Goal: Task Accomplishment & Management: Use online tool/utility

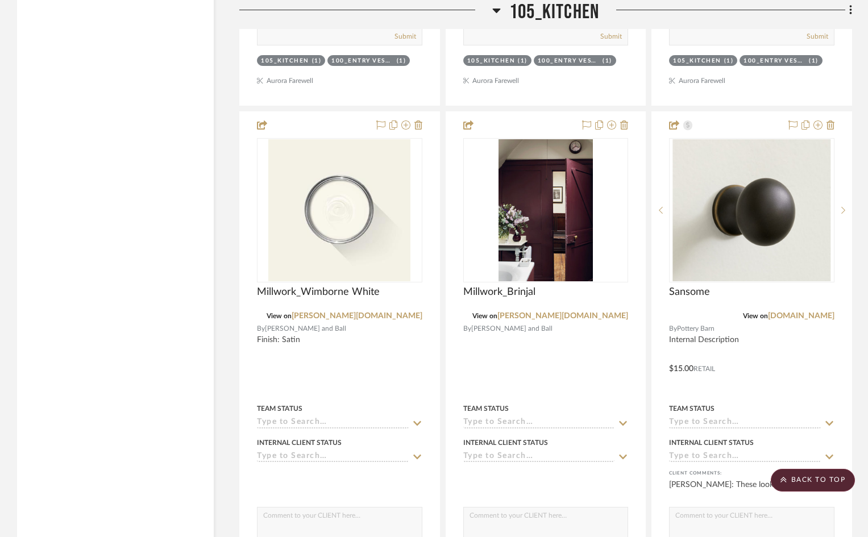
click at [540, 12] on span "105_Kitchen" at bounding box center [554, 12] width 90 height 24
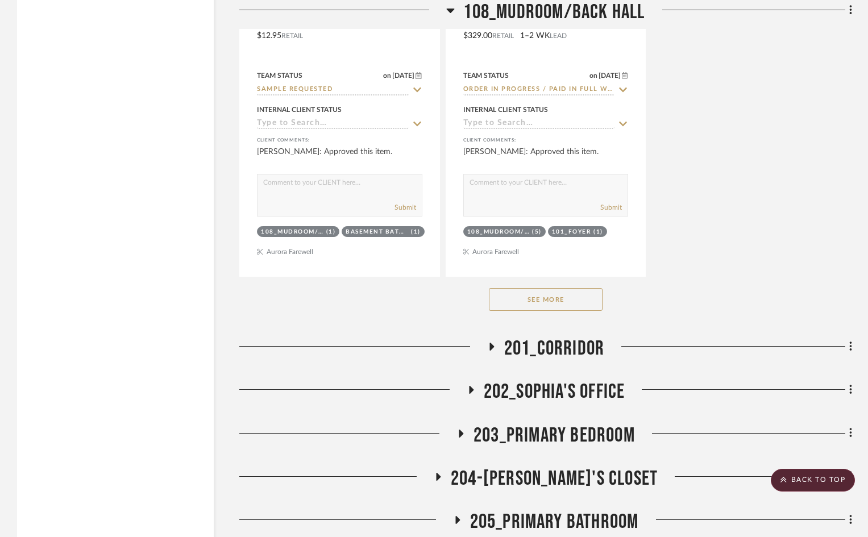
click at [540, 12] on span "108_Mudroom/Back Hall" at bounding box center [553, 12] width 181 height 24
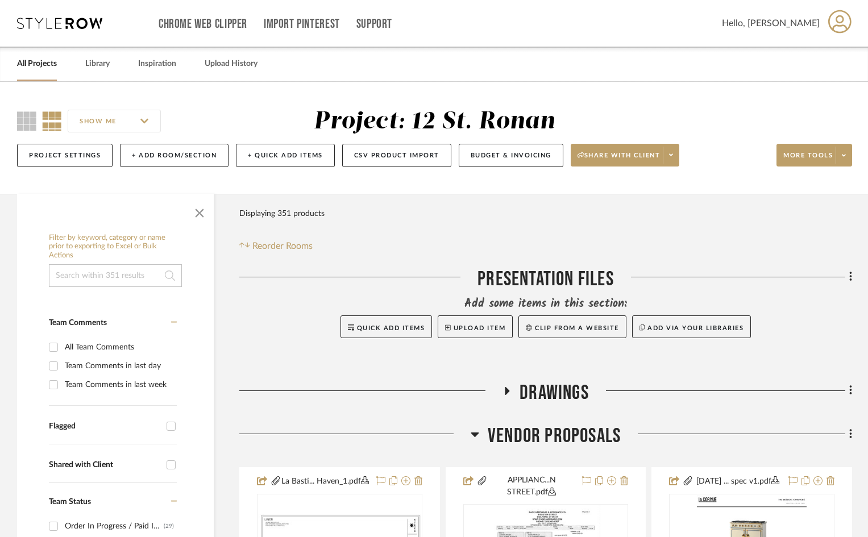
click at [47, 62] on link "All Projects" at bounding box center [37, 63] width 40 height 15
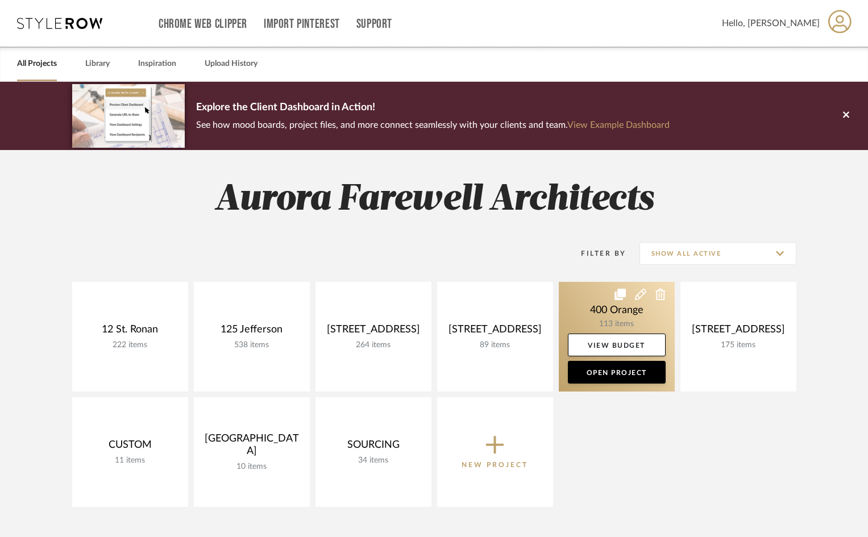
click at [615, 303] on link at bounding box center [617, 337] width 116 height 110
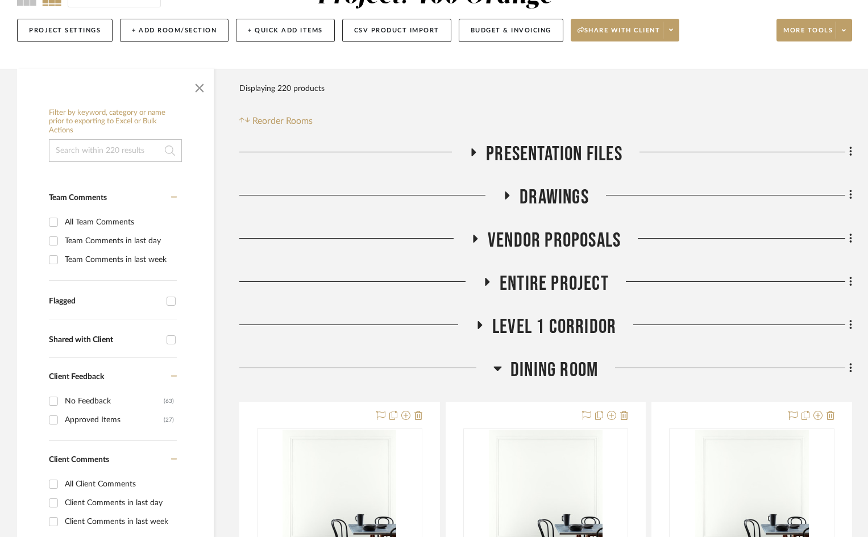
scroll to position [284, 0]
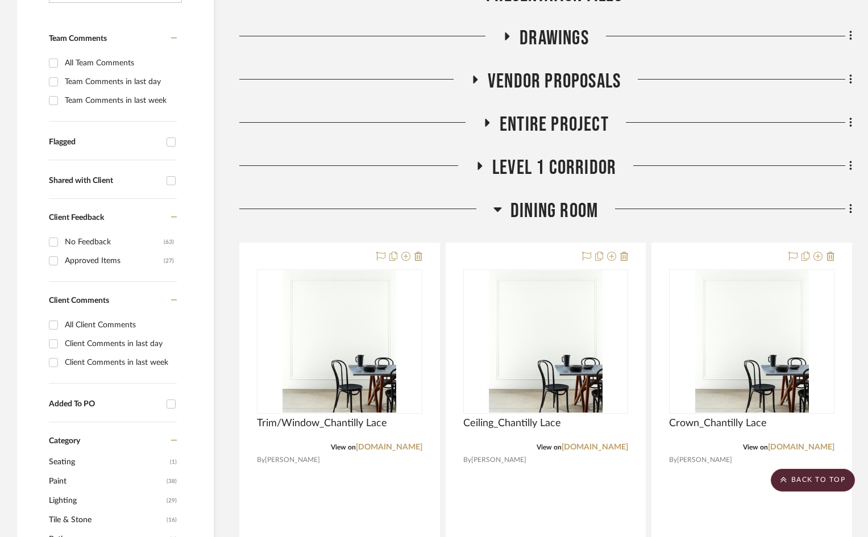
click at [519, 205] on span "Dining Room" at bounding box center [554, 211] width 88 height 24
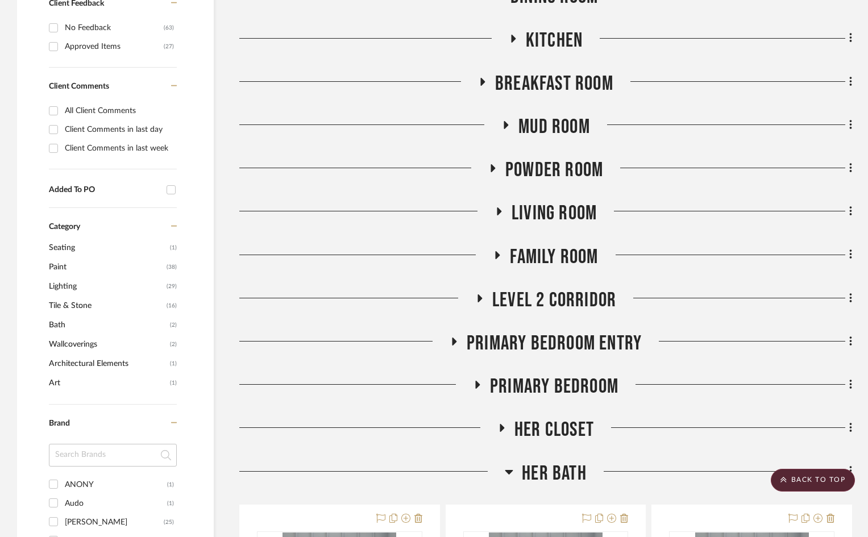
scroll to position [511, 0]
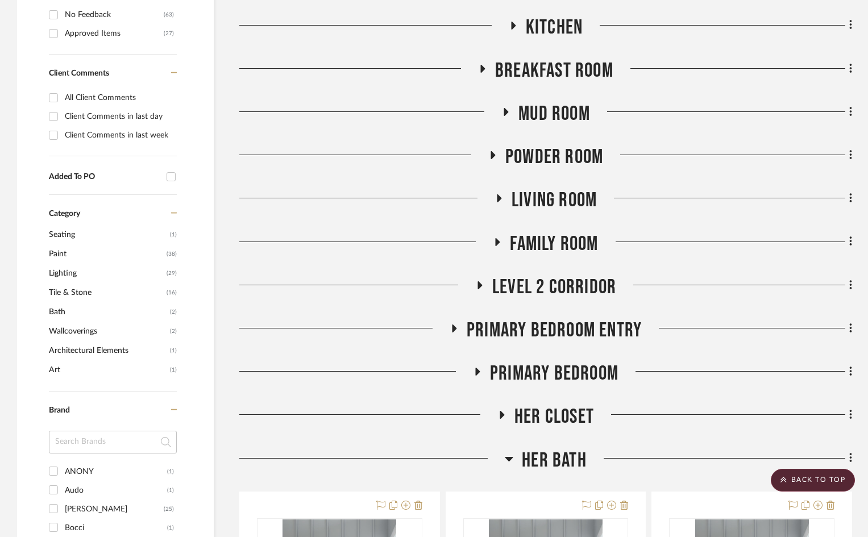
click at [551, 419] on span "Her Closet" at bounding box center [554, 417] width 80 height 24
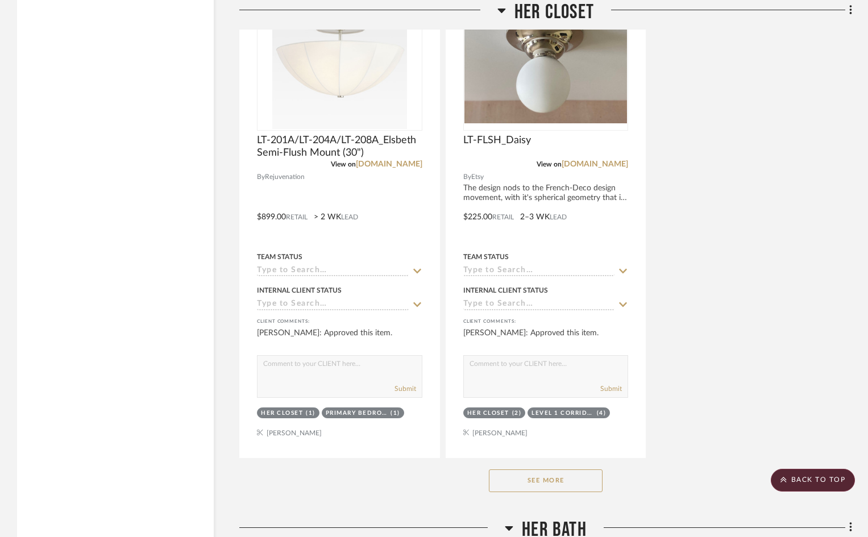
scroll to position [2046, 0]
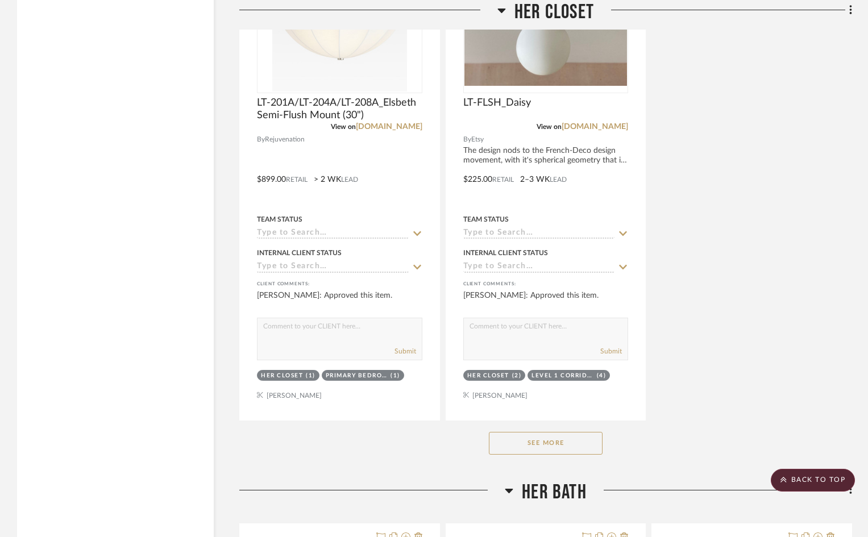
click at [554, 442] on button "See More" at bounding box center [546, 443] width 114 height 23
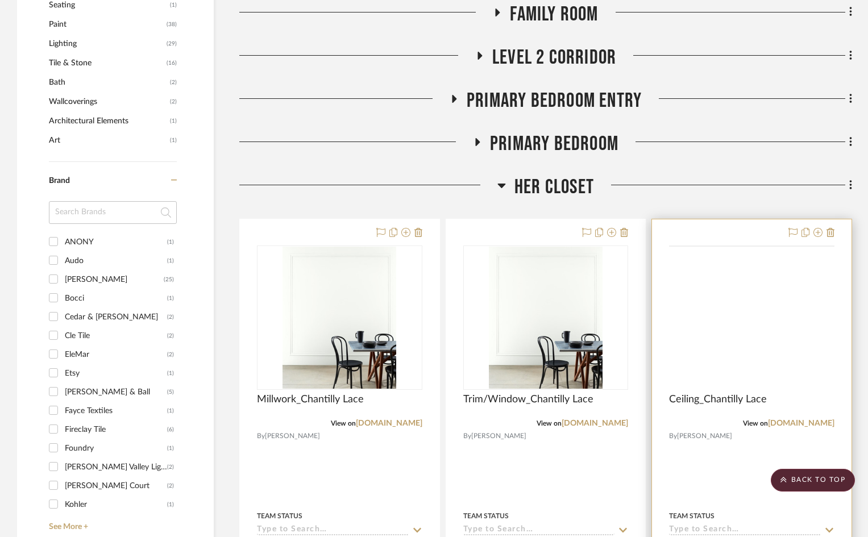
scroll to position [739, 0]
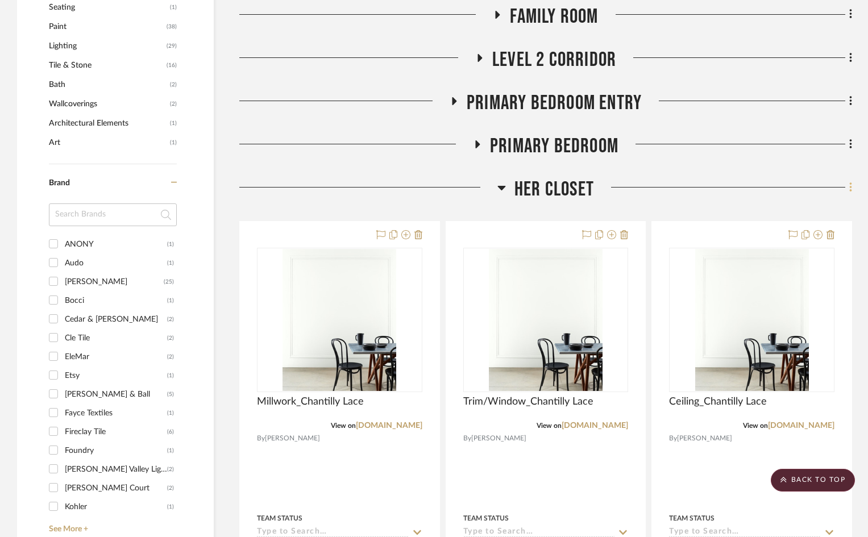
click at [851, 189] on icon at bounding box center [850, 187] width 3 height 13
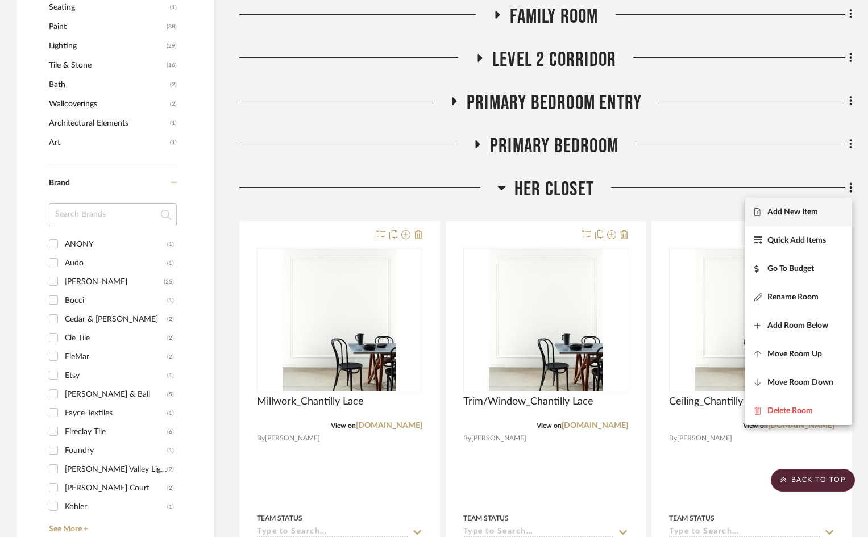
click at [804, 212] on span "Add New Item" at bounding box center [792, 212] width 51 height 10
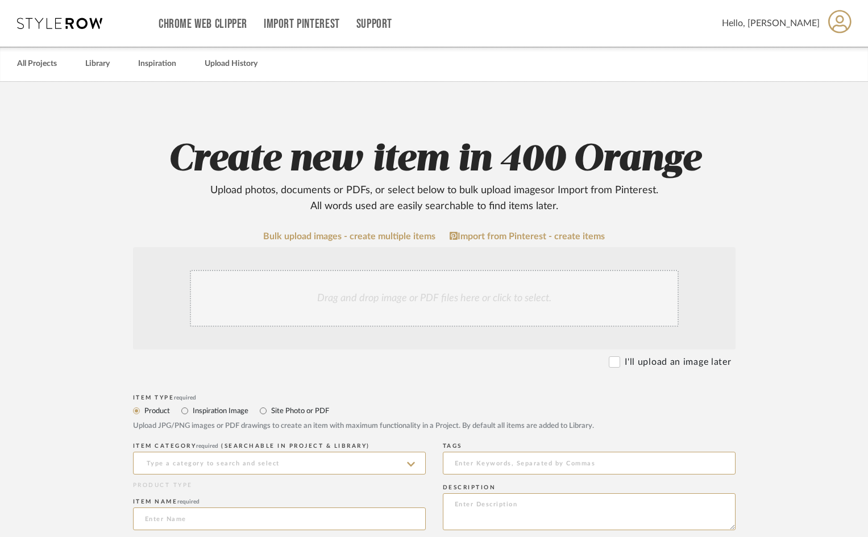
click at [378, 294] on div "Drag and drop image or PDF files here or click to select." at bounding box center [434, 298] width 489 height 57
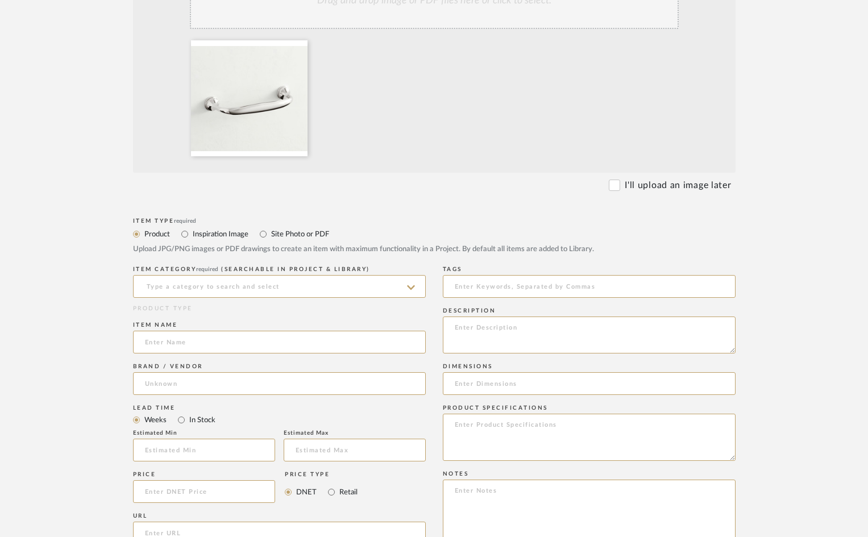
scroll to position [341, 0]
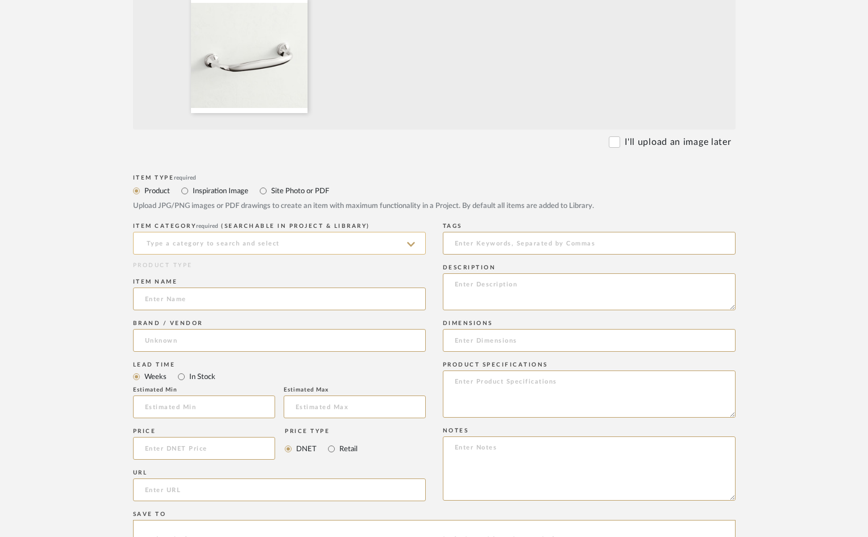
click at [218, 245] on input at bounding box center [279, 243] width 293 height 23
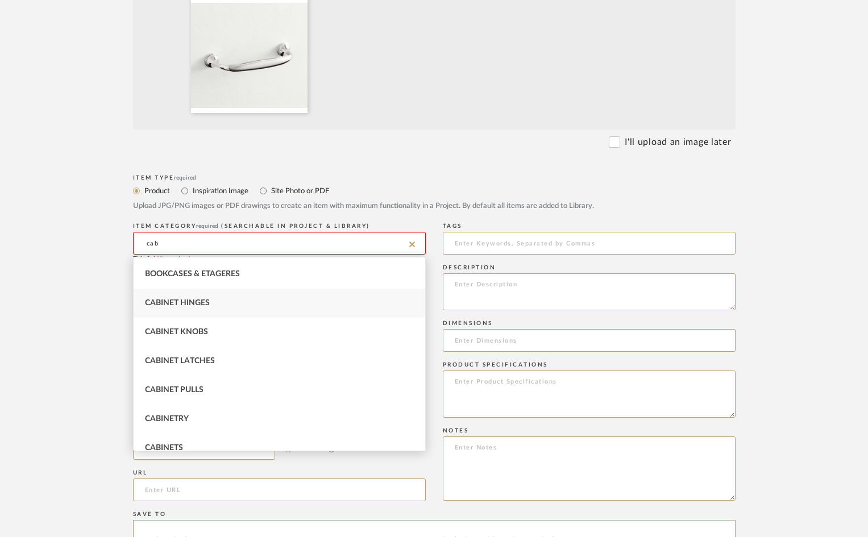
scroll to position [68, 0]
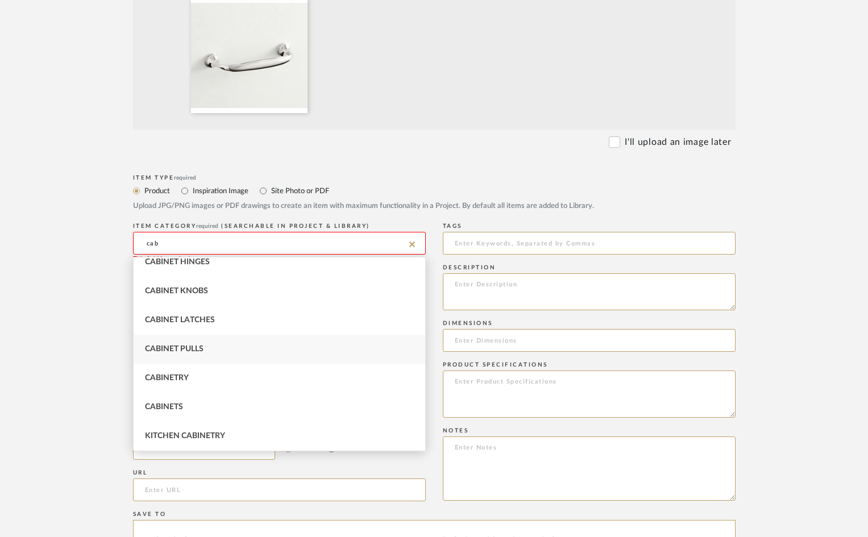
click at [228, 346] on div "Cabinet Pulls" at bounding box center [280, 349] width 292 height 29
type input "Cabinet Pulls"
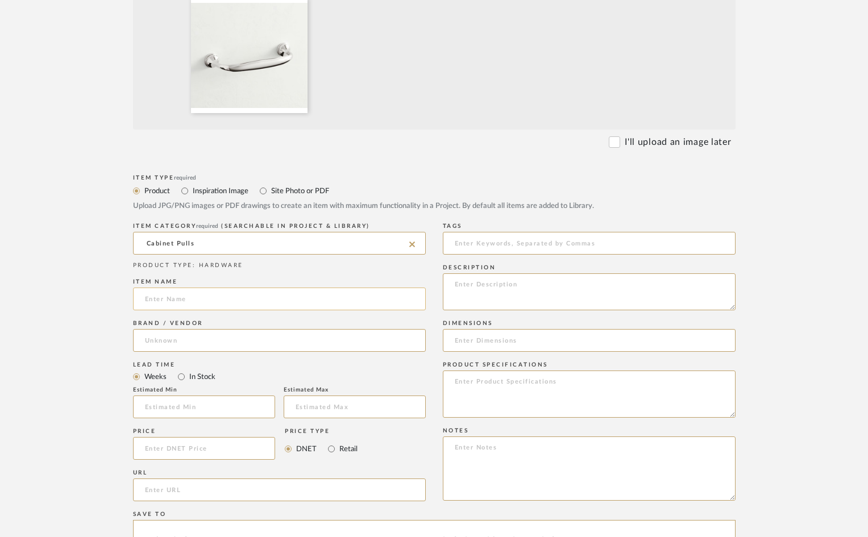
click at [159, 296] on input at bounding box center [279, 299] width 293 height 23
type input "[PERSON_NAME] Drawer Pull"
click at [248, 344] on input at bounding box center [279, 340] width 293 height 23
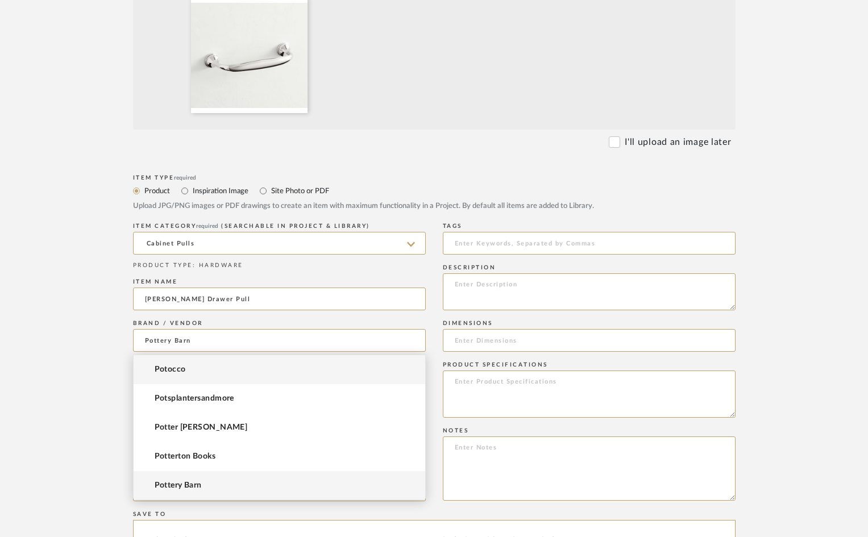
type input "Pottery Barn"
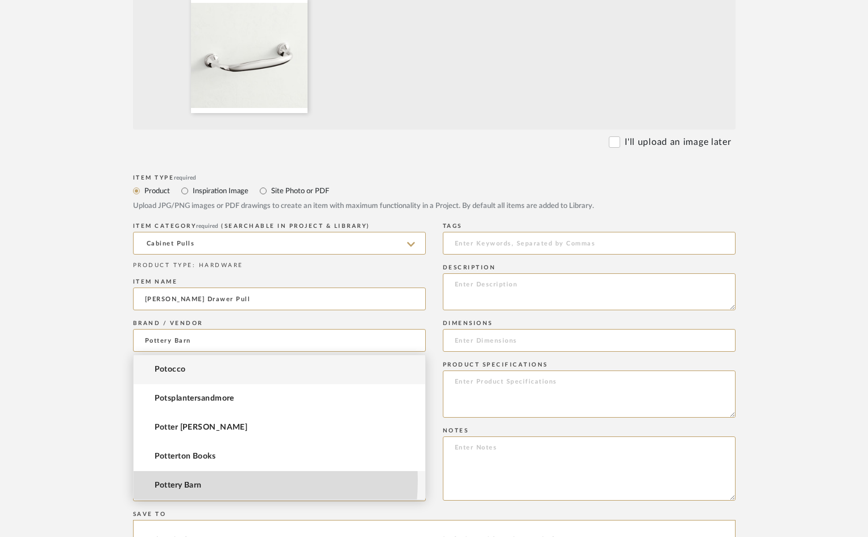
click at [184, 480] on mat-option "Pottery Barn" at bounding box center [280, 485] width 292 height 29
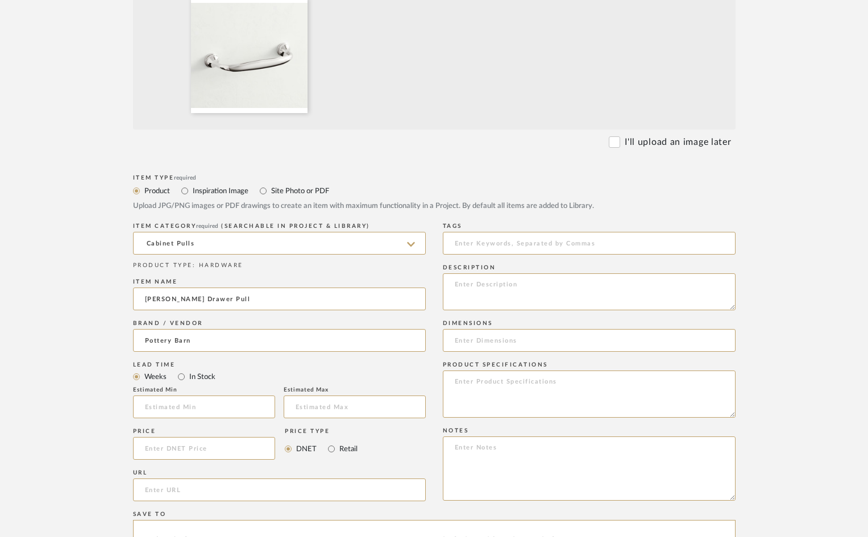
click at [118, 398] on form "Bulk upload images - create multiple items Import from Pinterest - create items…" at bounding box center [434, 362] width 724 height 945
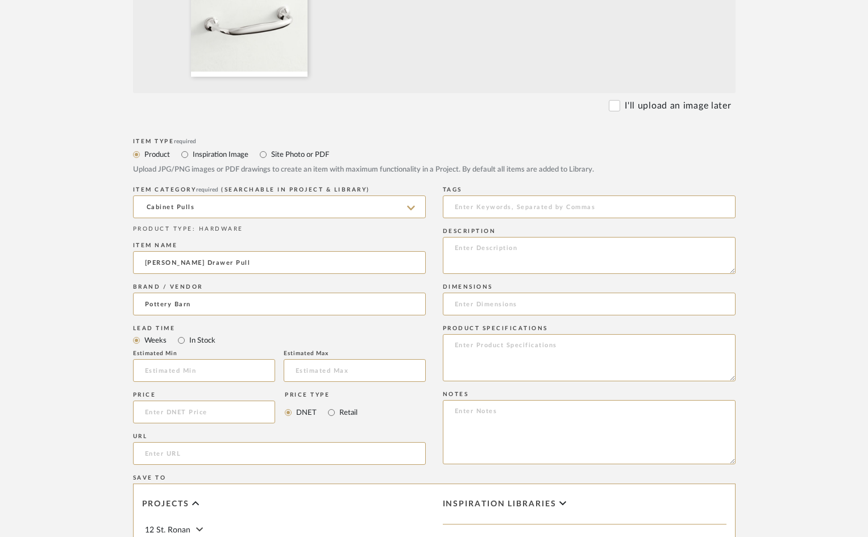
scroll to position [398, 0]
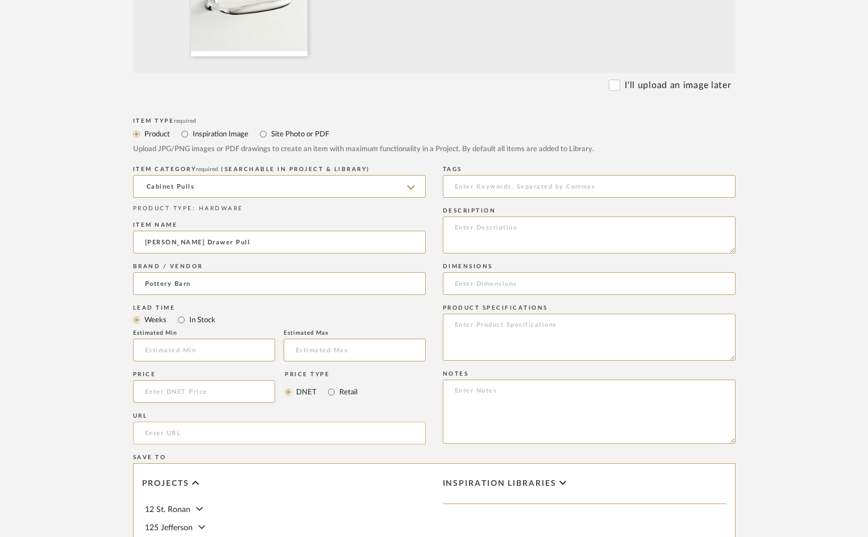
click at [207, 434] on input "url" at bounding box center [279, 433] width 293 height 23
paste input "[URL][DOMAIN_NAME][PERSON_NAME]"
type input "[URL][DOMAIN_NAME][PERSON_NAME]"
click at [508, 177] on input at bounding box center [589, 186] width 293 height 23
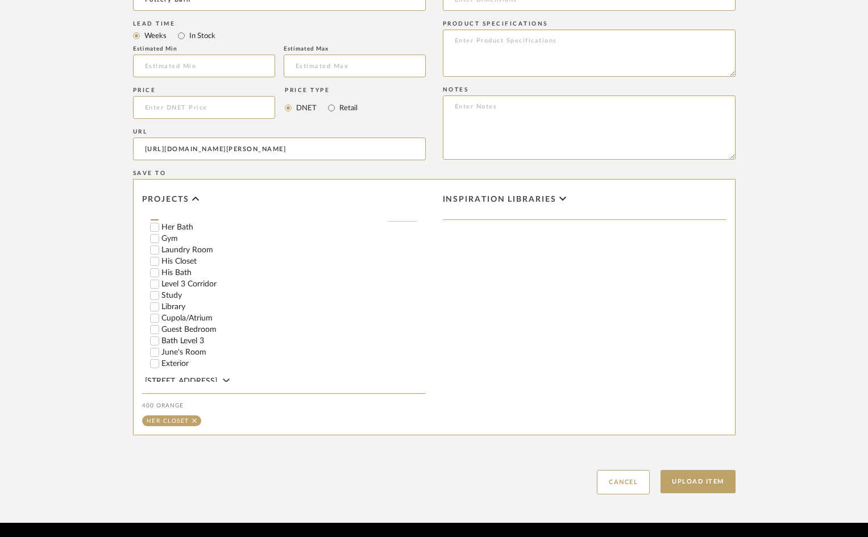
scroll to position [353, 0]
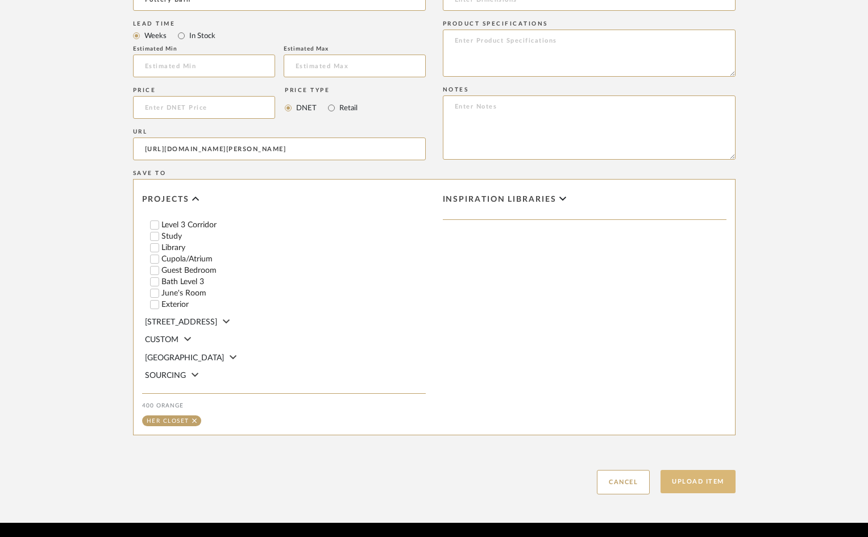
type input "Cabinet Hardware"
click at [702, 485] on button "Upload Item" at bounding box center [697, 481] width 75 height 23
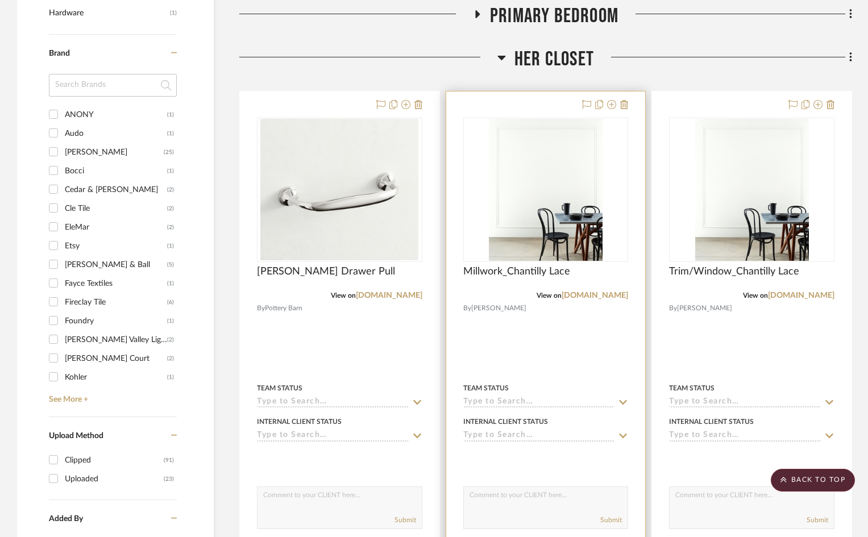
scroll to position [916, 0]
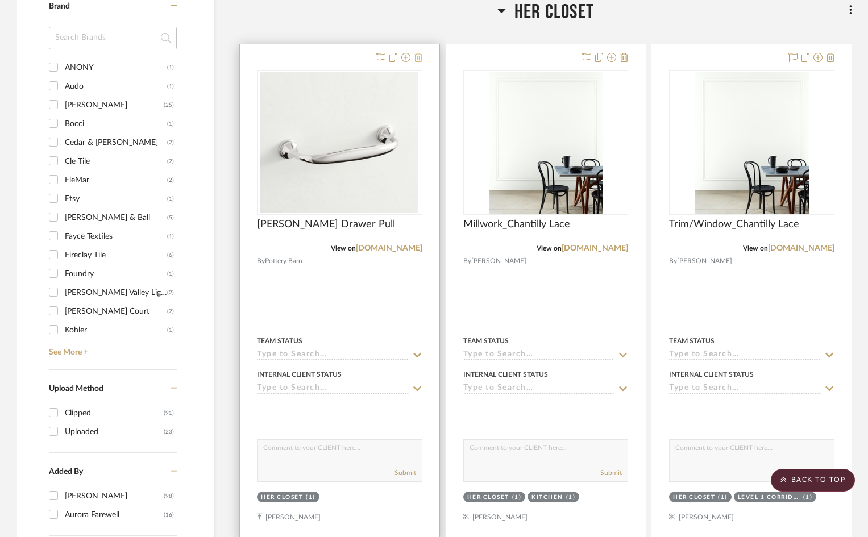
click at [418, 60] on icon at bounding box center [418, 57] width 8 height 9
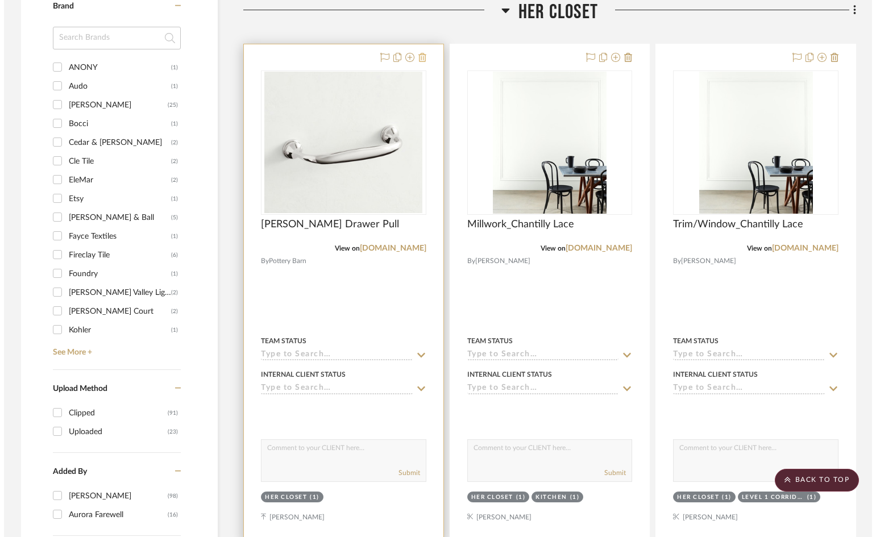
scroll to position [0, 0]
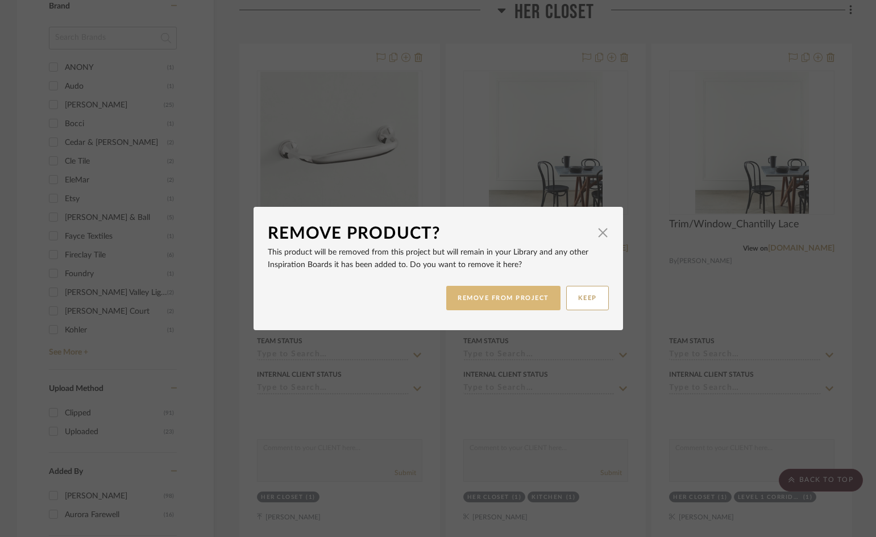
click at [496, 294] on button "REMOVE FROM PROJECT" at bounding box center [503, 298] width 114 height 24
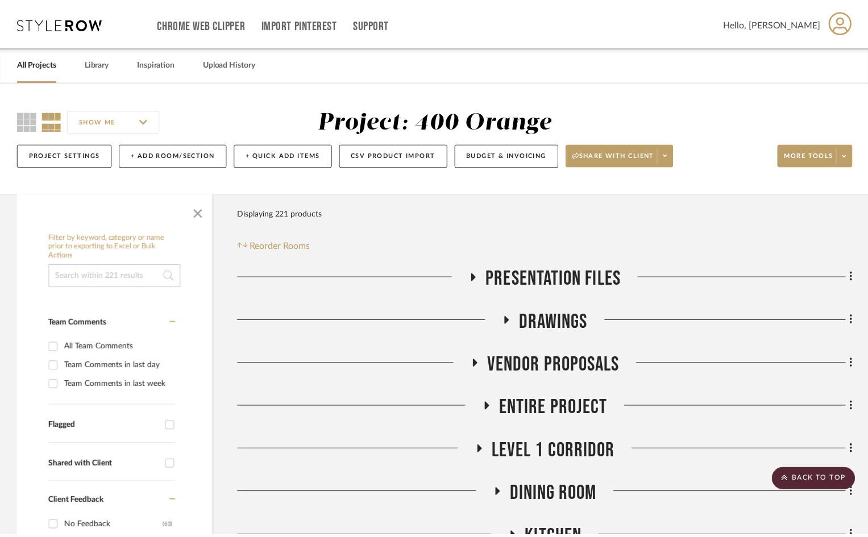
scroll to position [916, 0]
